Goal: Navigation & Orientation: Find specific page/section

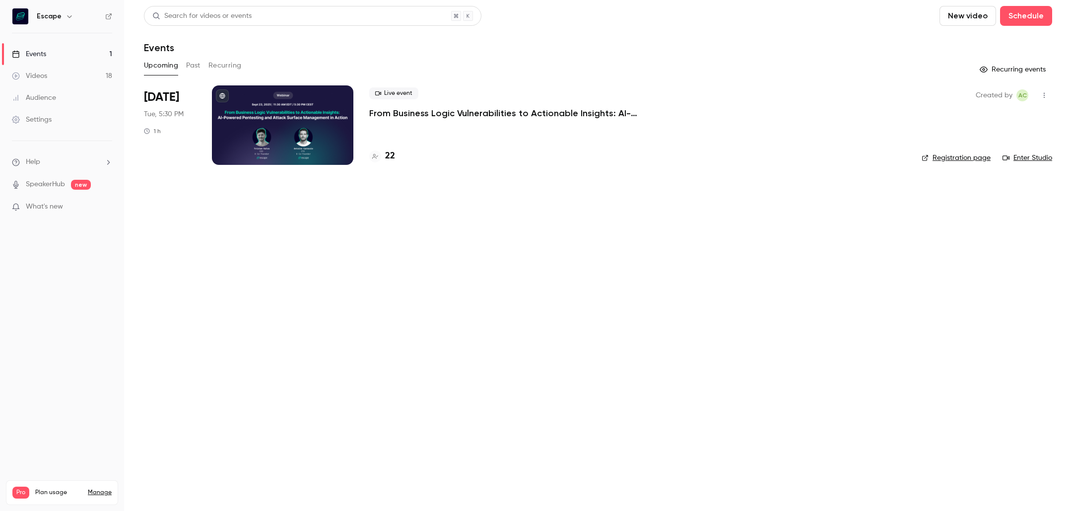
click at [194, 68] on button "Past" at bounding box center [193, 66] width 14 height 16
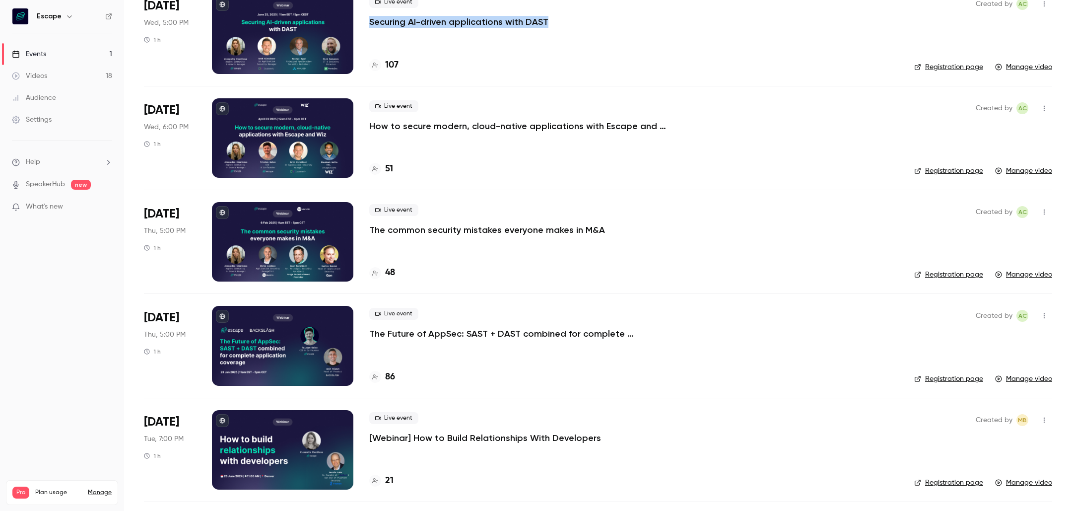
scroll to position [124, 0]
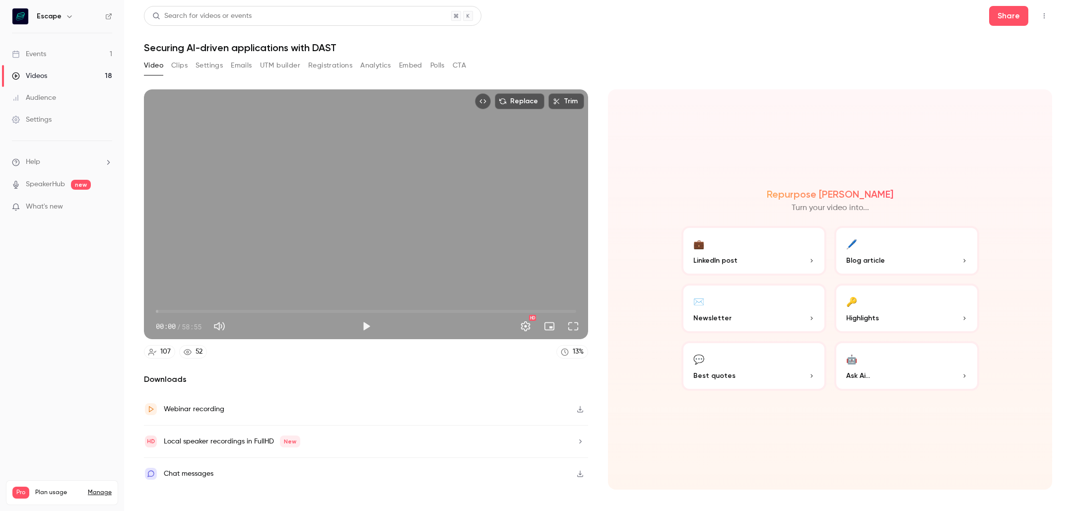
click at [181, 64] on button "Clips" at bounding box center [179, 66] width 16 height 16
